Goal: Task Accomplishment & Management: Use online tool/utility

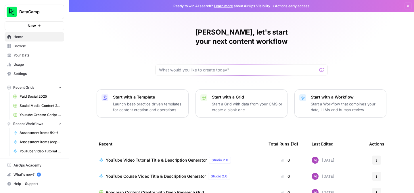
click at [161, 101] on p "Launch best-practice driven templates for content creation and operations" at bounding box center [148, 107] width 71 height 12
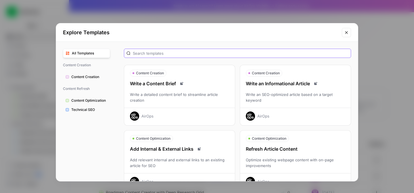
click at [158, 55] on input "text" at bounding box center [241, 53] width 216 height 6
type input "Scrape"
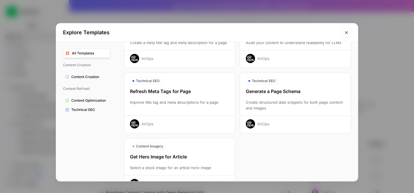
scroll to position [201, 0]
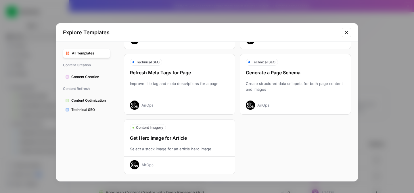
click at [347, 33] on icon "Close modal" at bounding box center [346, 32] width 5 height 5
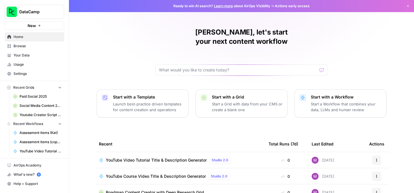
click at [37, 24] on button "New" at bounding box center [35, 25] width 60 height 9
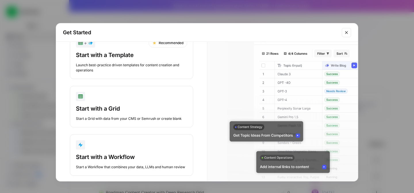
scroll to position [32, 0]
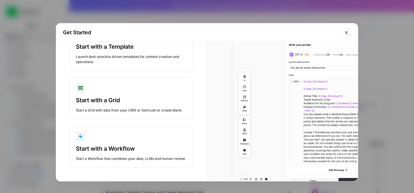
click at [144, 144] on button "Start with a Workflow Start a Workflow that combines your data, LLMs and human …" at bounding box center [131, 146] width 123 height 41
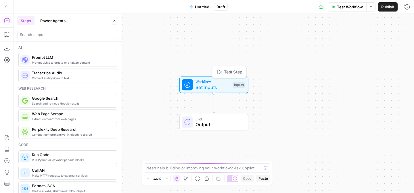
click at [213, 86] on span "Set Inputs" at bounding box center [213, 87] width 34 height 7
click at [55, 36] on input "search" at bounding box center [68, 35] width 96 height 6
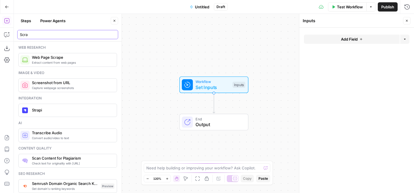
type input "Scra"
click at [68, 61] on span "Extract content from web pages" at bounding box center [72, 62] width 80 height 5
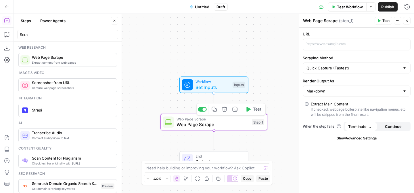
click at [218, 85] on span "Set Inputs" at bounding box center [213, 87] width 34 height 7
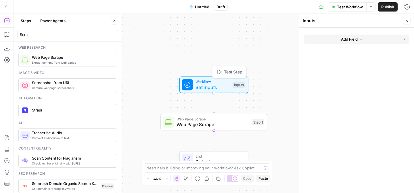
click at [222, 85] on span "Set Inputs" at bounding box center [213, 87] width 34 height 7
click at [329, 43] on button "Add Field" at bounding box center [352, 39] width 96 height 9
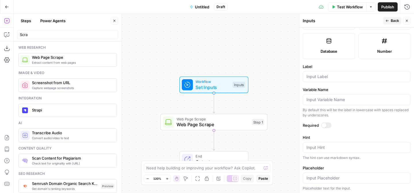
scroll to position [154, 0]
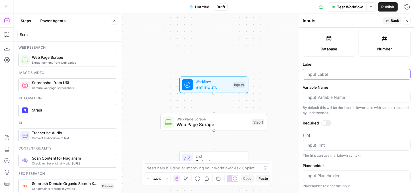
click at [333, 75] on input "Label" at bounding box center [357, 74] width 100 height 6
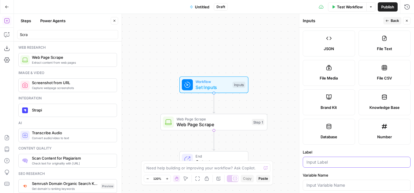
scroll to position [0, 0]
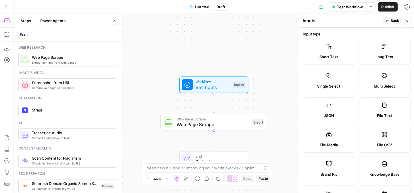
click at [339, 52] on label "Short Text" at bounding box center [329, 52] width 52 height 26
click at [333, 81] on label "Single Select" at bounding box center [329, 81] width 52 height 26
click at [334, 52] on label "Short Text" at bounding box center [329, 52] width 52 height 26
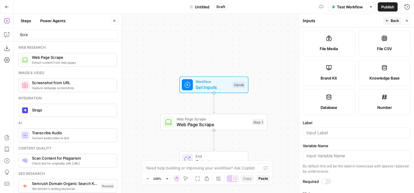
scroll to position [111, 0]
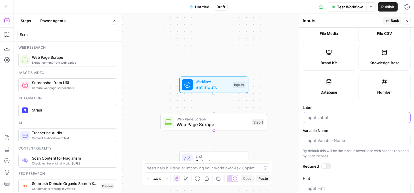
click at [326, 119] on input "Label" at bounding box center [357, 117] width 100 height 6
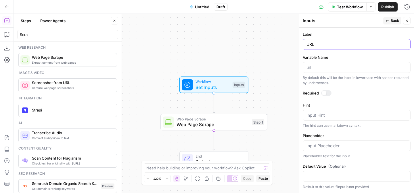
scroll to position [0, 0]
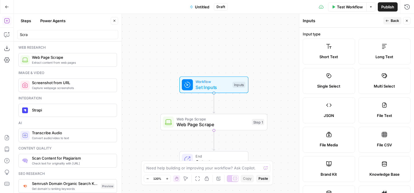
type input "URL"
click at [394, 22] on span "Back" at bounding box center [395, 20] width 8 height 5
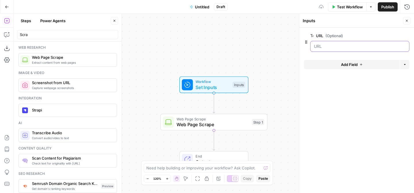
click at [357, 45] on input "URL (Optional)" at bounding box center [360, 46] width 92 height 6
drag, startPoint x: 346, startPoint y: 47, endPoint x: 339, endPoint y: 44, distance: 7.5
click at [345, 47] on input "URL (Optional)" at bounding box center [360, 46] width 92 height 6
click at [338, 32] on div at bounding box center [357, 31] width 106 height 2
click at [336, 36] on span "(Optional)" at bounding box center [335, 36] width 18 height 6
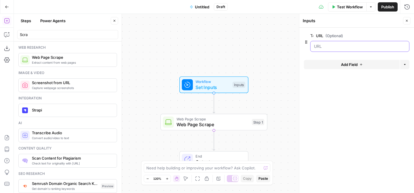
click at [336, 43] on input "URL (Optional)" at bounding box center [360, 46] width 92 height 6
click at [334, 47] on input "URL (Optional)" at bounding box center [360, 46] width 92 height 6
click at [344, 63] on span "Add Field" at bounding box center [349, 65] width 17 height 6
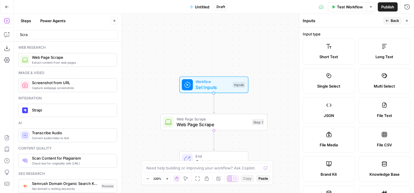
drag, startPoint x: 406, startPoint y: 22, endPoint x: 393, endPoint y: 28, distance: 14.3
click at [405, 22] on icon "button" at bounding box center [406, 20] width 3 height 3
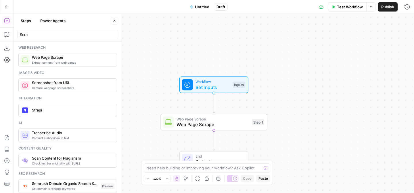
click at [234, 80] on div "Workflow Set Inputs Inputs" at bounding box center [214, 85] width 64 height 12
click at [340, 8] on span "Test Workflow" at bounding box center [350, 7] width 26 height 6
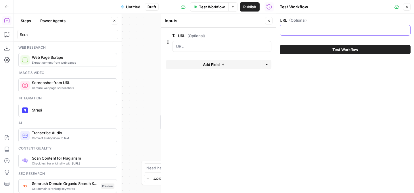
click at [305, 31] on input "URL (Optional)" at bounding box center [345, 30] width 123 height 6
paste input "Robot ID"
type input "Robot ID"
drag, startPoint x: 305, startPoint y: 31, endPoint x: 272, endPoint y: 28, distance: 32.9
click at [272, 28] on body "DataCamp New Home Browse Your Data Usage Settings Recent Grids Paid Social 2025…" at bounding box center [207, 96] width 414 height 193
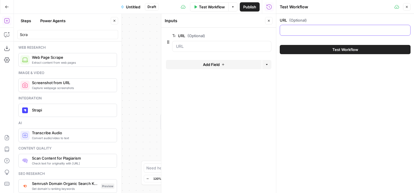
paste input "https://www.dataquest.io/blog/"
type input "https://www.dataquest.io/blog/"
click at [138, 59] on div "Workflow Set Inputs Inputs Web Page Scrape Web Page Scrape Step 1 End Output" at bounding box center [145, 103] width 262 height 179
drag, startPoint x: 160, startPoint y: 28, endPoint x: 274, endPoint y: 23, distance: 114.0
click at [162, 28] on div at bounding box center [161, 103] width 6 height 179
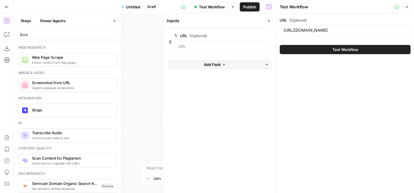
click at [406, 7] on icon "button" at bounding box center [406, 6] width 3 height 3
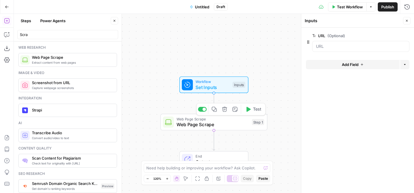
click at [206, 127] on span "Web Page Scrape" at bounding box center [213, 124] width 72 height 7
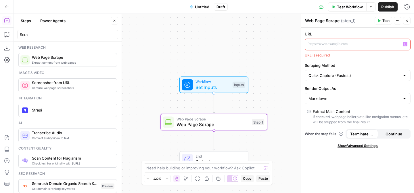
click at [341, 45] on p at bounding box center [353, 44] width 89 height 6
click at [342, 46] on p "To enrich screen reader interactions, please activate Accessibility in Grammarl…" at bounding box center [353, 44] width 89 height 6
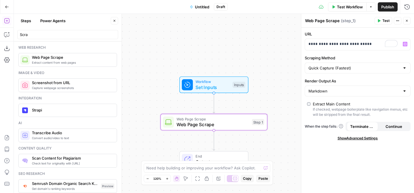
click at [370, 33] on label "URL" at bounding box center [358, 34] width 106 height 6
click at [358, 67] on input "Scraping Method" at bounding box center [354, 68] width 91 height 6
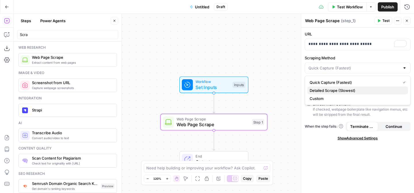
click at [353, 91] on span "Detailed Scrape (Slowest)" at bounding box center [357, 90] width 94 height 6
type input "Detailed Scrape (Slowest)"
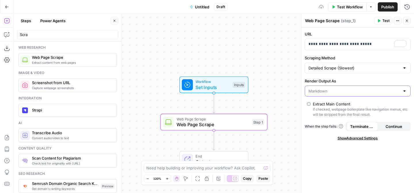
click at [336, 92] on input "Render Output As" at bounding box center [354, 91] width 91 height 6
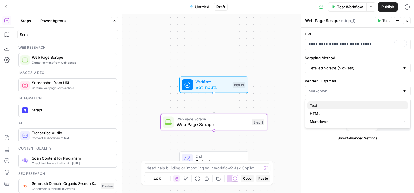
click at [329, 105] on span "Text" at bounding box center [357, 105] width 94 height 6
type input "Text"
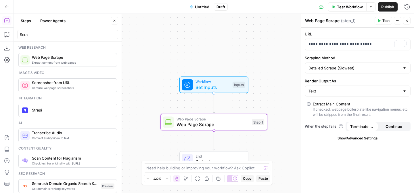
click at [354, 138] on span "Show Advanced Settings" at bounding box center [358, 137] width 40 height 5
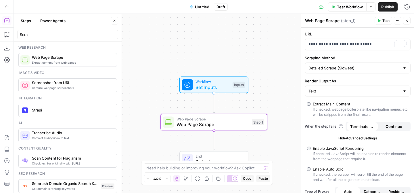
click at [384, 20] on span "Test" at bounding box center [385, 20] width 7 height 5
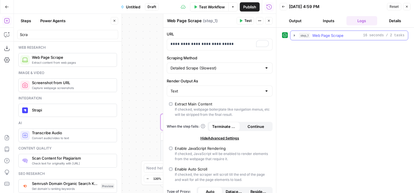
click at [293, 35] on icon "button" at bounding box center [294, 35] width 5 height 5
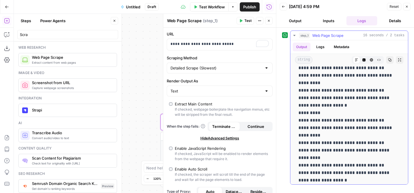
scroll to position [2725, 0]
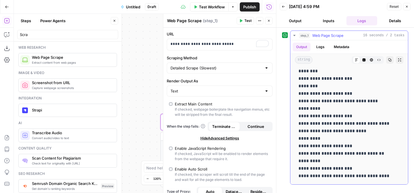
click at [295, 35] on icon "button" at bounding box center [294, 35] width 2 height 1
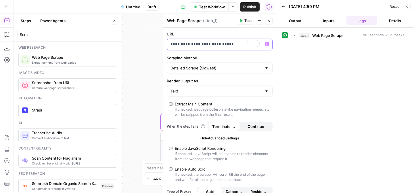
click at [247, 45] on p "**********" at bounding box center [215, 44] width 89 height 6
click at [268, 44] on icon "button" at bounding box center [267, 44] width 3 height 3
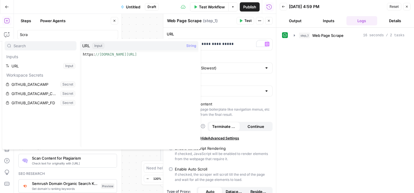
click at [106, 48] on div "URL Input String" at bounding box center [139, 45] width 118 height 9
click at [86, 45] on span "URL" at bounding box center [86, 46] width 8 height 6
click at [100, 45] on div "Input" at bounding box center [98, 46] width 12 height 6
click at [220, 35] on label "URL" at bounding box center [220, 34] width 106 height 6
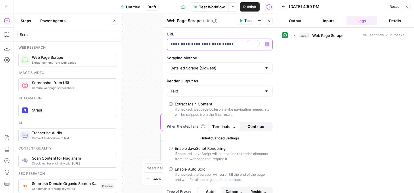
drag, startPoint x: 231, startPoint y: 43, endPoint x: 163, endPoint y: 43, distance: 67.9
click at [163, 43] on div "**********" at bounding box center [219, 103] width 113 height 179
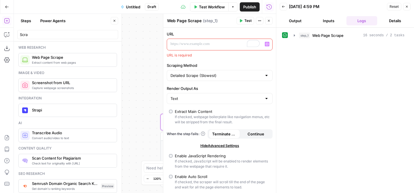
click at [268, 45] on icon "button" at bounding box center [267, 44] width 3 height 3
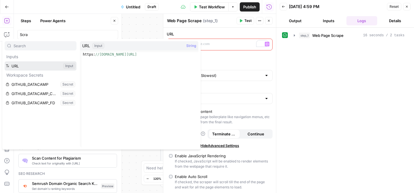
click at [50, 68] on button "Select variable URL" at bounding box center [41, 65] width 72 height 9
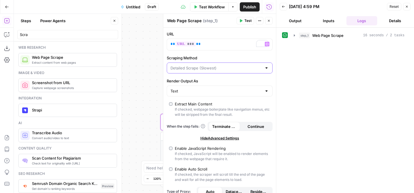
click at [215, 69] on input "Scraping Method" at bounding box center [216, 68] width 91 height 6
type input "Detailed Scrape (Slowest)"
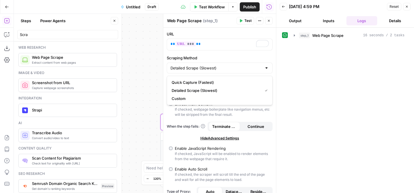
click at [161, 80] on div at bounding box center [163, 103] width 6 height 179
click at [196, 86] on div "Text" at bounding box center [220, 90] width 106 height 11
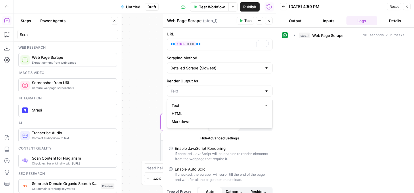
type input "Text"
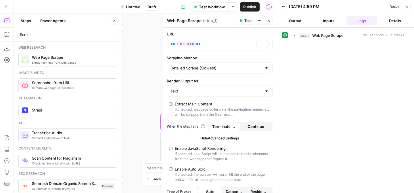
click at [199, 81] on label "Render Output As" at bounding box center [220, 81] width 106 height 6
click at [199, 88] on input "Text" at bounding box center [216, 91] width 91 height 6
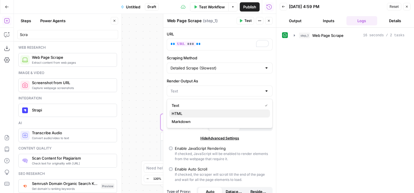
click at [187, 111] on span "HTML" at bounding box center [219, 113] width 94 height 6
type input "HTML"
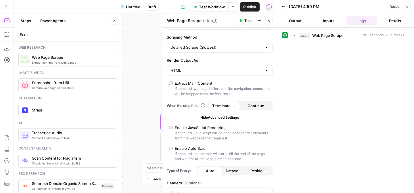
scroll to position [21, 0]
click at [182, 94] on div "If checked, webpage boilerplate like navigation menus, etc will be stripped fro…" at bounding box center [222, 91] width 95 height 10
click at [180, 94] on div "If checked, webpage boilerplate like navigation menus, etc will be stripped fro…" at bounding box center [222, 91] width 95 height 10
click at [255, 105] on span "Continue" at bounding box center [256, 105] width 17 height 6
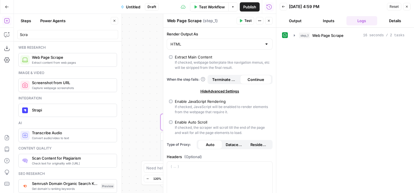
scroll to position [49, 0]
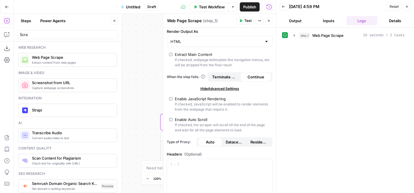
click at [233, 88] on span "Hide Advanced Settings" at bounding box center [219, 88] width 39 height 5
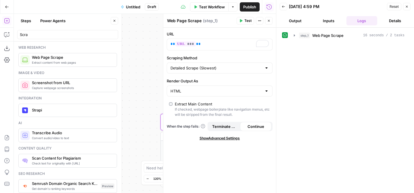
click at [223, 139] on span "Show Advanced Settings" at bounding box center [220, 137] width 40 height 5
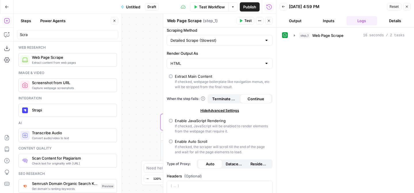
scroll to position [30, 0]
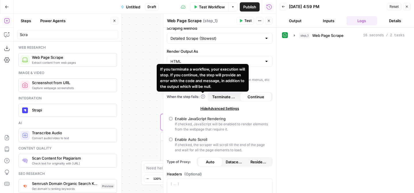
click at [220, 96] on span "Terminate Workflow" at bounding box center [224, 97] width 24 height 6
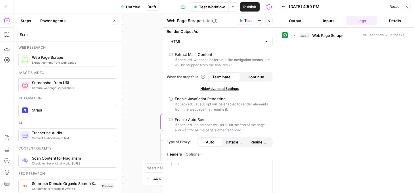
scroll to position [0, 0]
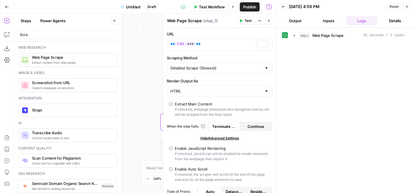
click at [245, 20] on span "Test" at bounding box center [247, 20] width 7 height 5
drag, startPoint x: 141, startPoint y: 39, endPoint x: 162, endPoint y: 55, distance: 26.2
click at [141, 39] on div "**********" at bounding box center [145, 103] width 262 height 179
click at [218, 5] on span "Stop Run" at bounding box center [226, 7] width 16 height 6
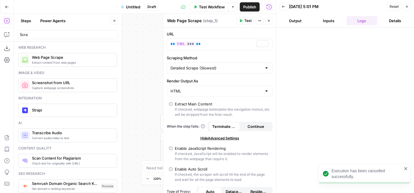
click at [155, 32] on div "**********" at bounding box center [145, 103] width 262 height 179
click at [408, 8] on button "Close" at bounding box center [406, 6] width 7 height 7
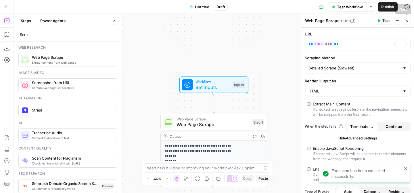
drag, startPoint x: 406, startPoint y: 19, endPoint x: 301, endPoint y: 49, distance: 109.1
click at [406, 19] on icon "button" at bounding box center [406, 20] width 3 height 3
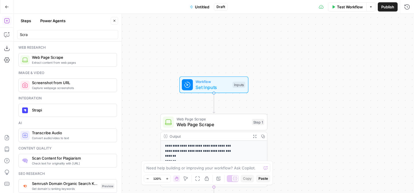
click at [212, 82] on span "Workflow" at bounding box center [213, 81] width 34 height 5
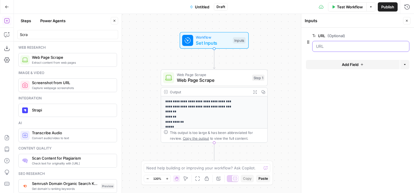
click at [328, 45] on input "URL (Optional)" at bounding box center [361, 46] width 90 height 6
click at [326, 47] on input "URL (Optional)" at bounding box center [361, 46] width 90 height 6
click at [355, 7] on span "Test Workflow" at bounding box center [350, 7] width 26 height 6
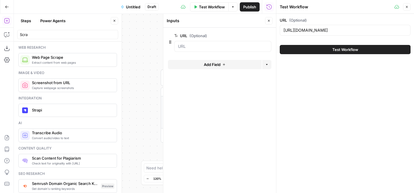
click at [338, 50] on span "Test Workflow" at bounding box center [345, 50] width 26 height 6
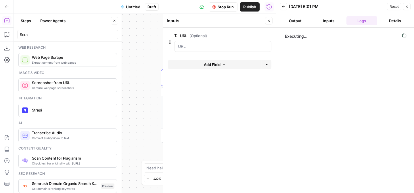
click at [271, 20] on button "Close" at bounding box center [268, 20] width 7 height 7
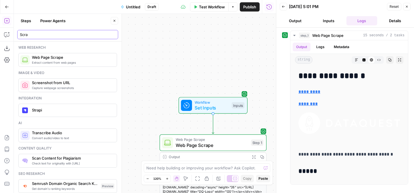
click at [43, 32] on input "Scra" at bounding box center [68, 35] width 96 height 6
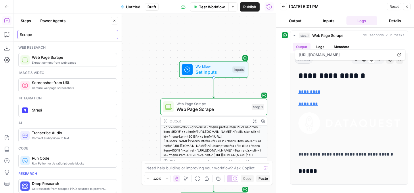
scroll to position [47, 0]
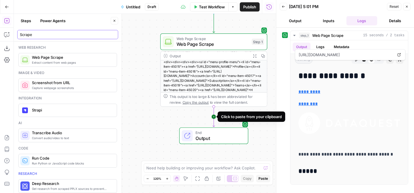
type input "Scrape"
click at [214, 117] on icon "Edge from step_1 to end" at bounding box center [214, 116] width 2 height 20
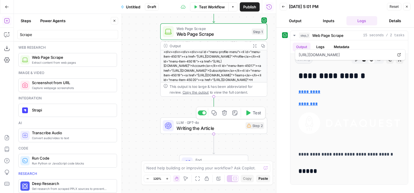
click at [223, 128] on span "Writing the Article" at bounding box center [210, 128] width 66 height 7
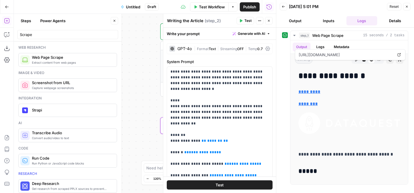
click at [187, 48] on div "GPT-4o" at bounding box center [184, 49] width 14 height 4
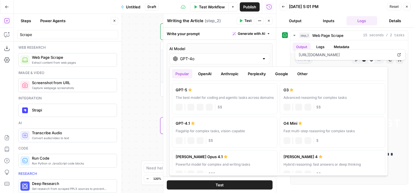
click at [194, 58] on input "GPT-4o" at bounding box center [219, 59] width 79 height 6
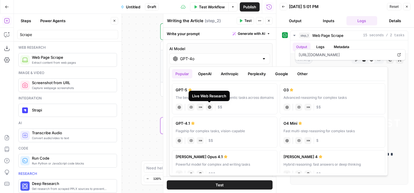
click at [208, 107] on icon at bounding box center [209, 106] width 3 height 3
type input "GPT-5"
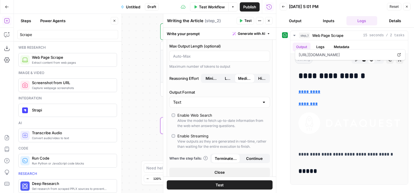
scroll to position [56, 0]
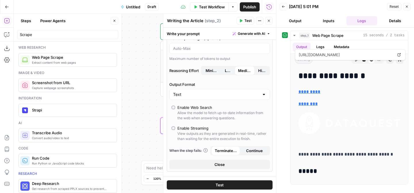
click at [198, 110] on div "Allow the model to fetch up-to-date information from the web when answering que…" at bounding box center [222, 115] width 90 height 10
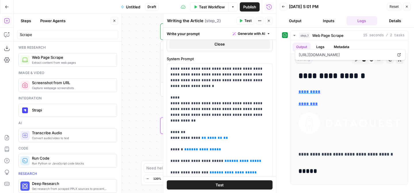
scroll to position [181, 0]
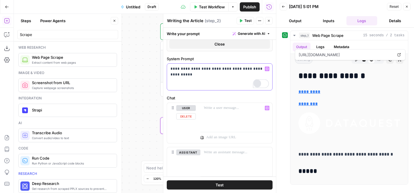
scroll to position [172, 0]
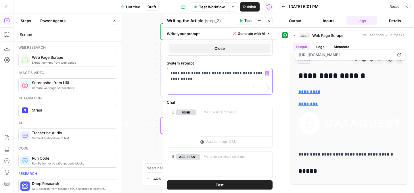
click at [268, 72] on icon "button" at bounding box center [267, 73] width 3 height 3
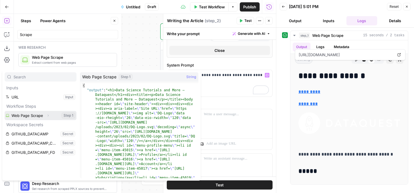
click at [31, 118] on button "Select variable Web Page Scrape" at bounding box center [41, 115] width 72 height 9
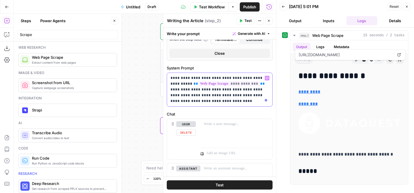
scroll to position [163, 0]
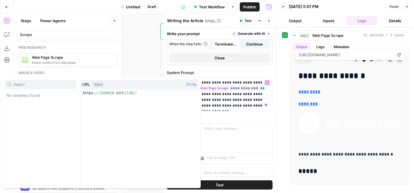
type input "meta t"
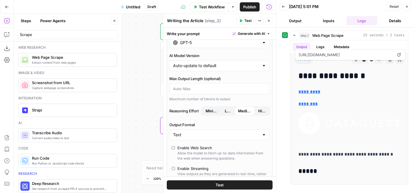
scroll to position [0, 0]
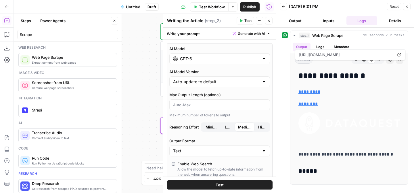
click at [233, 183] on button "Test" at bounding box center [220, 184] width 106 height 9
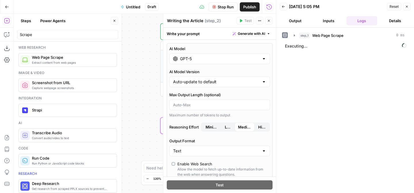
click at [148, 112] on div "Workflow Set Inputs Inputs Web Page Scrape Web Page Scrape Step 1 Output Expand…" at bounding box center [145, 103] width 262 height 179
click at [271, 22] on button "Close" at bounding box center [268, 20] width 7 height 7
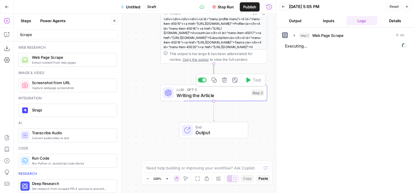
click at [225, 97] on span "Writing the Article" at bounding box center [213, 95] width 72 height 7
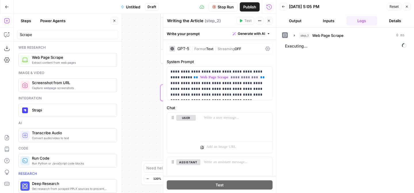
click at [196, 21] on textarea "Writing the Article" at bounding box center [185, 21] width 36 height 6
drag, startPoint x: 202, startPoint y: 20, endPoint x: 163, endPoint y: 19, distance: 38.2
click at [163, 19] on div "**********" at bounding box center [219, 103] width 113 height 179
drag, startPoint x: 199, startPoint y: 20, endPoint x: 155, endPoint y: 20, distance: 44.3
click at [155, 20] on body "DataCamp New Home Browse Your Data Usage Settings Recent Grids Paid Social 2025…" at bounding box center [207, 96] width 414 height 193
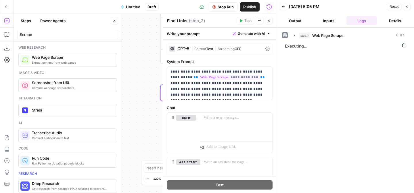
type textarea "Find Links"
click at [145, 53] on div "Workflow Set Inputs Inputs Web Page Scrape Web Page Scrape Step 1 Output Expand…" at bounding box center [145, 103] width 262 height 179
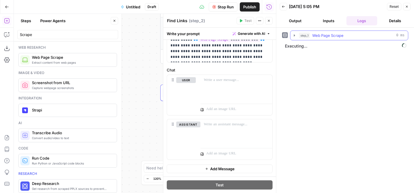
click at [294, 35] on icon "button" at bounding box center [294, 35] width 5 height 5
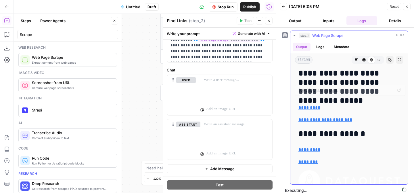
scroll to position [5712, 0]
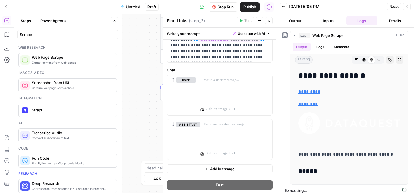
click at [152, 76] on div "Workflow Set Inputs Inputs Web Page Scrape Web Page Scrape Step 1 Output Expand…" at bounding box center [145, 103] width 262 height 179
click at [271, 20] on button "Close" at bounding box center [268, 20] width 7 height 7
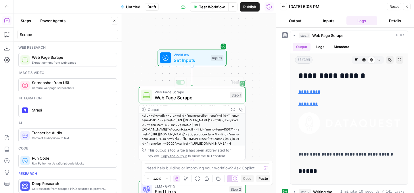
scroll to position [47, 0]
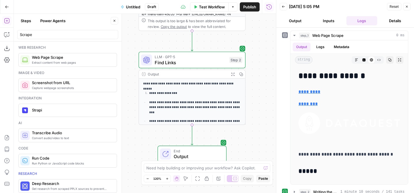
click at [186, 106] on p "**********" at bounding box center [195, 107] width 92 height 15
click at [200, 73] on div "Output" at bounding box center [187, 73] width 79 height 5
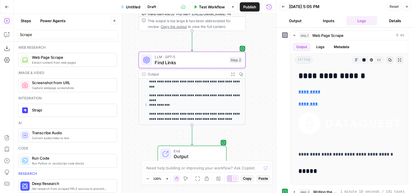
click at [177, 99] on div "**********" at bounding box center [192, 89] width 106 height 73
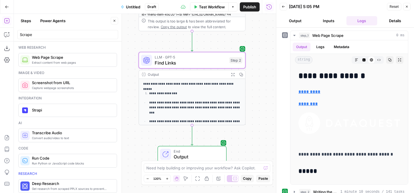
scroll to position [5, 0]
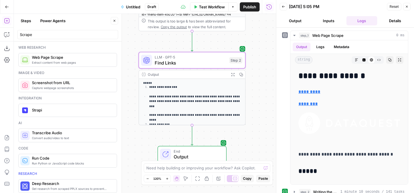
click at [203, 104] on p "**********" at bounding box center [195, 101] width 92 height 15
click at [213, 63] on span "Find Links" at bounding box center [191, 62] width 72 height 7
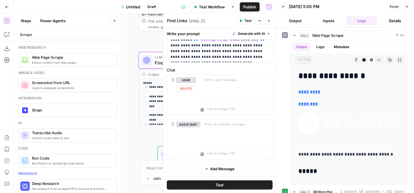
scroll to position [0, 0]
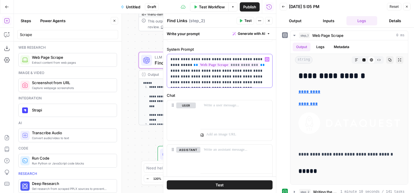
click at [184, 81] on p "**********" at bounding box center [220, 70] width 98 height 29
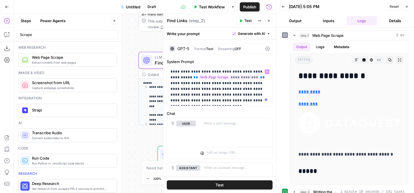
click at [208, 49] on span "Text" at bounding box center [209, 49] width 7 height 4
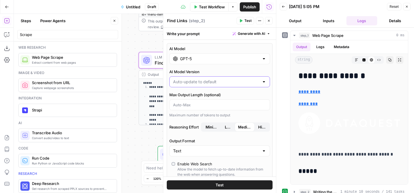
click at [215, 83] on input "AI Model Version" at bounding box center [216, 82] width 86 height 6
type input "Auto-update to default"
click at [231, 73] on label "AI Model Version" at bounding box center [219, 72] width 101 height 6
click at [231, 79] on input "Auto-update to default" at bounding box center [216, 82] width 86 height 6
type input "Auto-update to default"
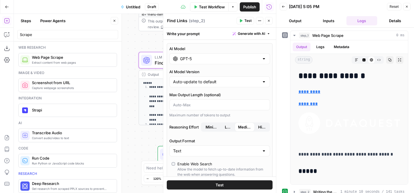
click at [236, 72] on label "AI Model Version" at bounding box center [219, 72] width 101 height 6
click at [236, 79] on input "Auto-update to default" at bounding box center [216, 82] width 86 height 6
type input "Auto-update to default"
drag, startPoint x: 244, startPoint y: 68, endPoint x: 254, endPoint y: 67, distance: 9.6
click at [244, 68] on div "AI Model GPT-5 AI Model Version Auto-update to default Max Output Length (optio…" at bounding box center [220, 135] width 106 height 185
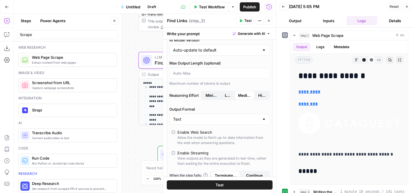
scroll to position [57, 0]
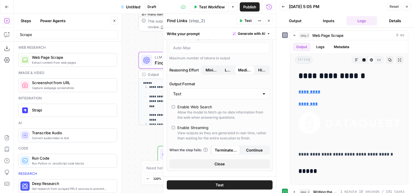
click at [261, 97] on div "Text" at bounding box center [219, 93] width 101 height 11
click at [262, 88] on div at bounding box center [219, 93] width 101 height 11
type input "Text"
click at [269, 84] on label "Output Format" at bounding box center [219, 84] width 101 height 6
click at [259, 91] on input "Text" at bounding box center [216, 94] width 86 height 6
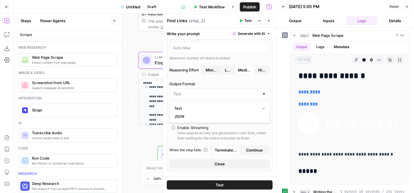
type input "Text"
click at [269, 80] on div "AI Model GPT-5 AI Model Version Auto-update to default Max Output Length (optio…" at bounding box center [220, 78] width 106 height 185
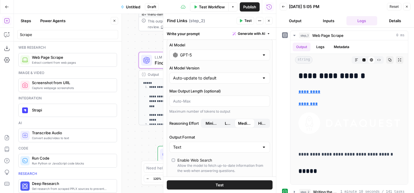
scroll to position [0, 0]
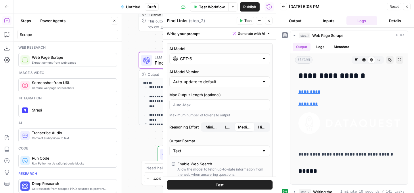
click at [142, 48] on div "**********" at bounding box center [145, 103] width 262 height 179
click at [214, 6] on span "Test Workflow" at bounding box center [212, 7] width 26 height 6
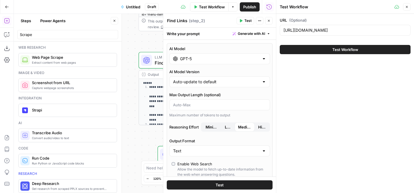
click at [348, 49] on span "Test Workflow" at bounding box center [345, 50] width 26 height 6
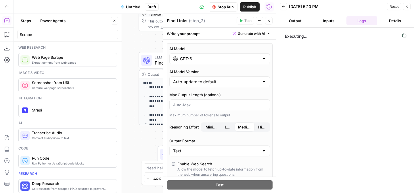
click at [131, 43] on div "**********" at bounding box center [145, 103] width 262 height 179
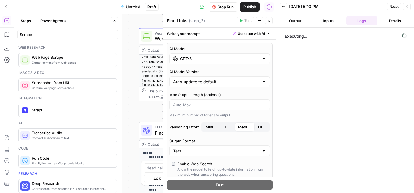
click at [270, 22] on button "Close" at bounding box center [268, 20] width 7 height 7
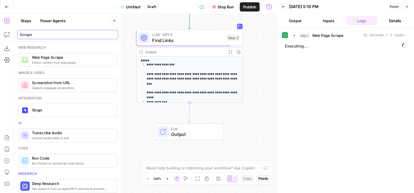
drag, startPoint x: 53, startPoint y: 37, endPoint x: 16, endPoint y: 35, distance: 37.2
click at [16, 35] on header "Steps Power Agents Close Scrape" at bounding box center [68, 28] width 108 height 28
type input "Find links"
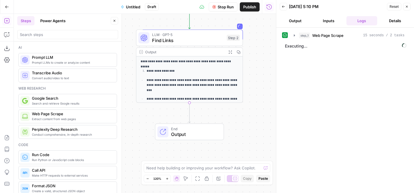
scroll to position [5, 0]
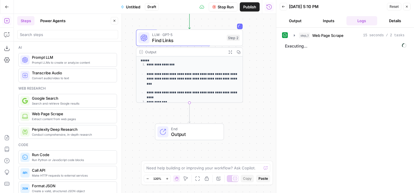
click at [63, 118] on span "Extract content from web pages" at bounding box center [72, 118] width 80 height 5
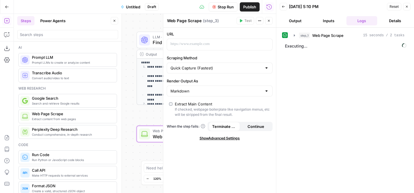
click at [141, 107] on div "**********" at bounding box center [145, 103] width 262 height 179
click at [324, 45] on span "Executing..." at bounding box center [345, 45] width 125 height 9
click at [307, 44] on span "Executing..." at bounding box center [345, 45] width 125 height 9
click at [271, 19] on button "Close" at bounding box center [268, 20] width 7 height 7
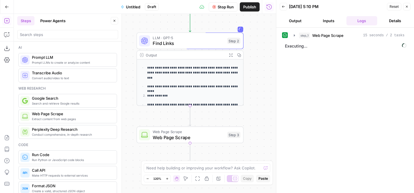
scroll to position [0, 0]
